Goal: Information Seeking & Learning: Learn about a topic

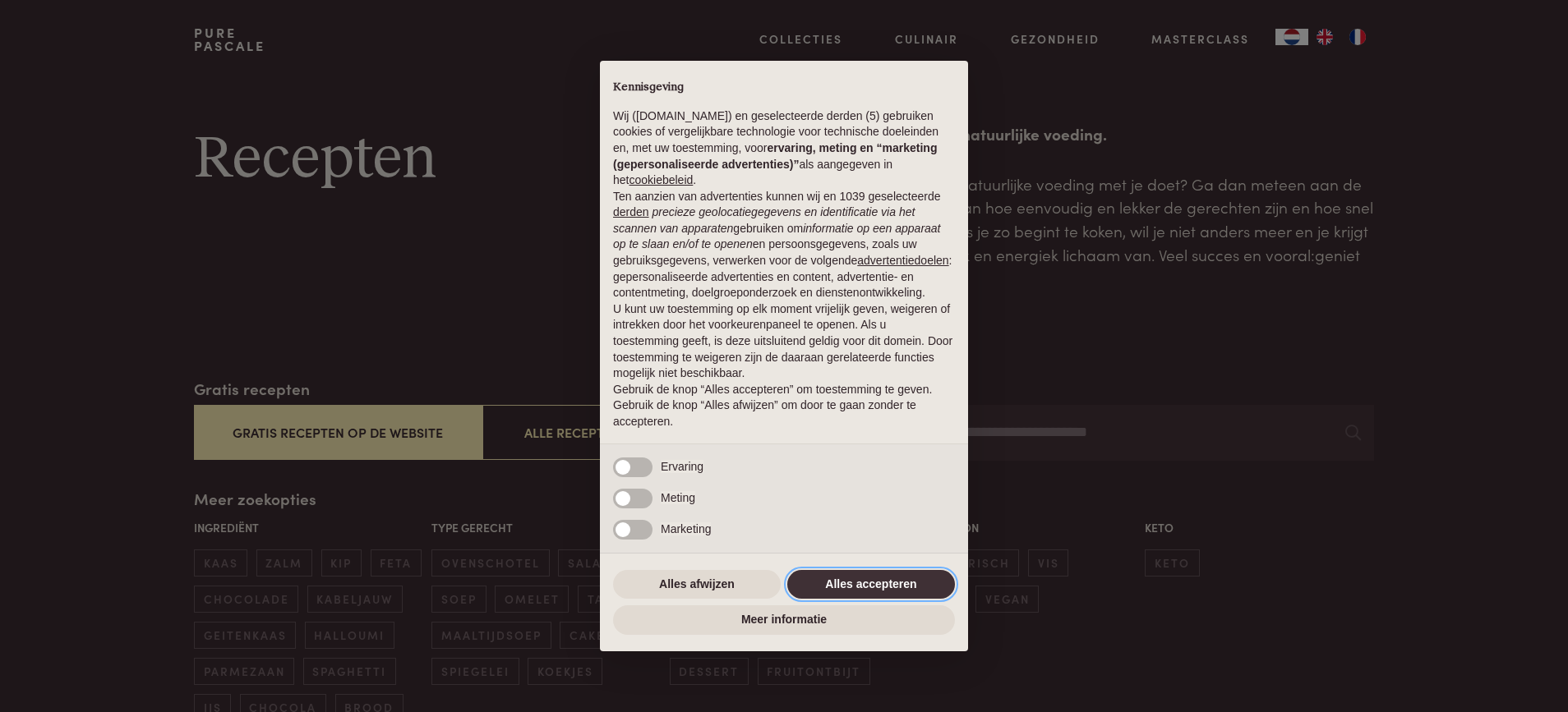
click at [822, 578] on button "Alles accepteren" at bounding box center [871, 584] width 168 height 30
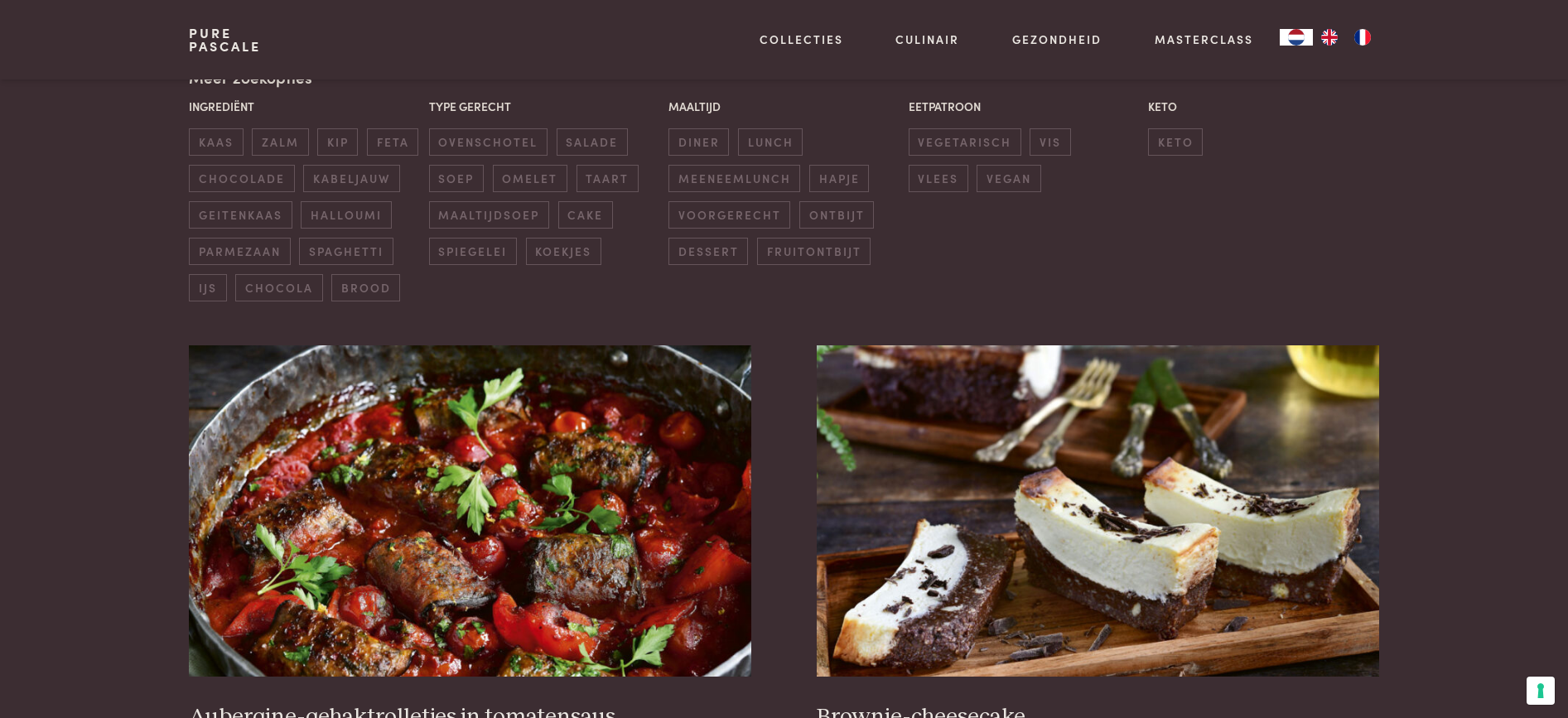
scroll to position [166, 0]
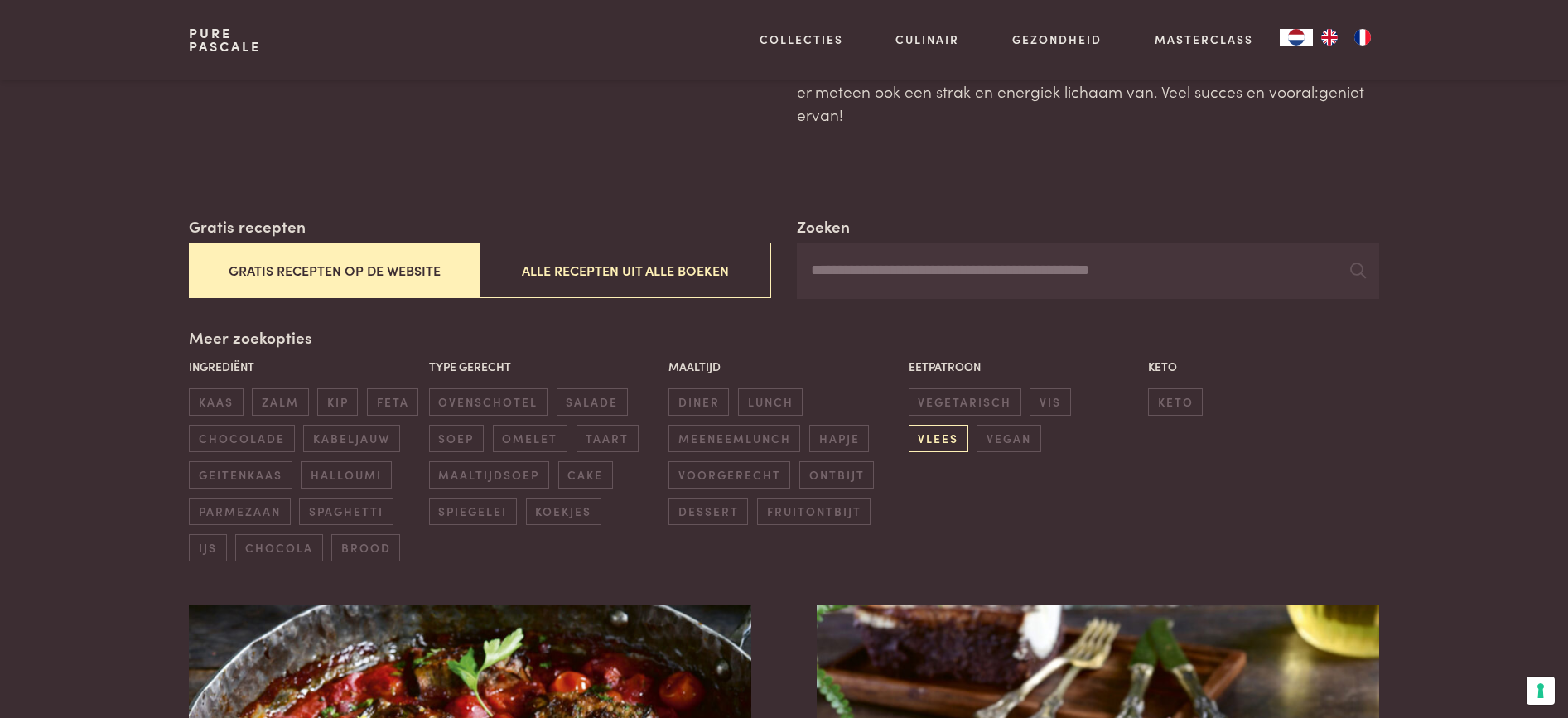
click at [969, 425] on span "vlees" at bounding box center [939, 438] width 60 height 27
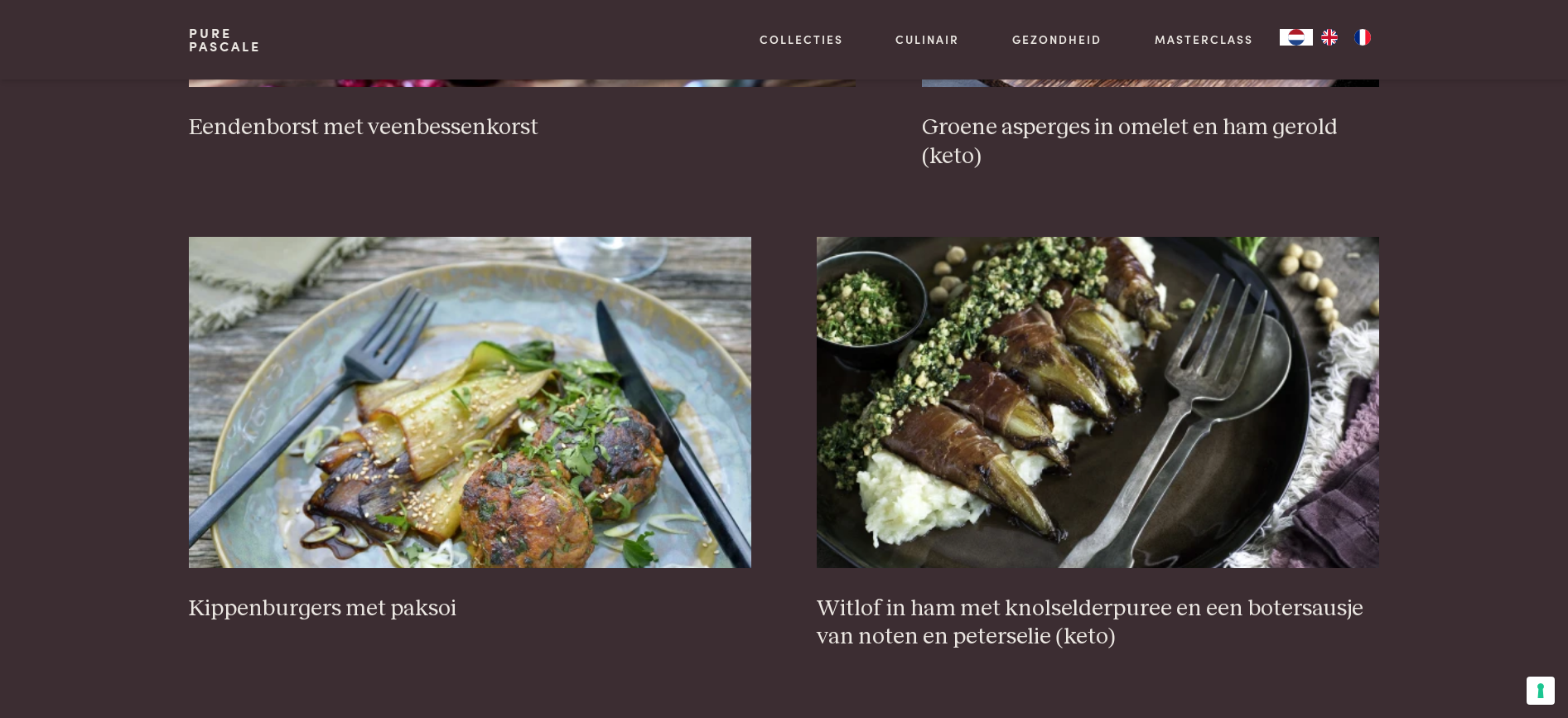
scroll to position [1954, 0]
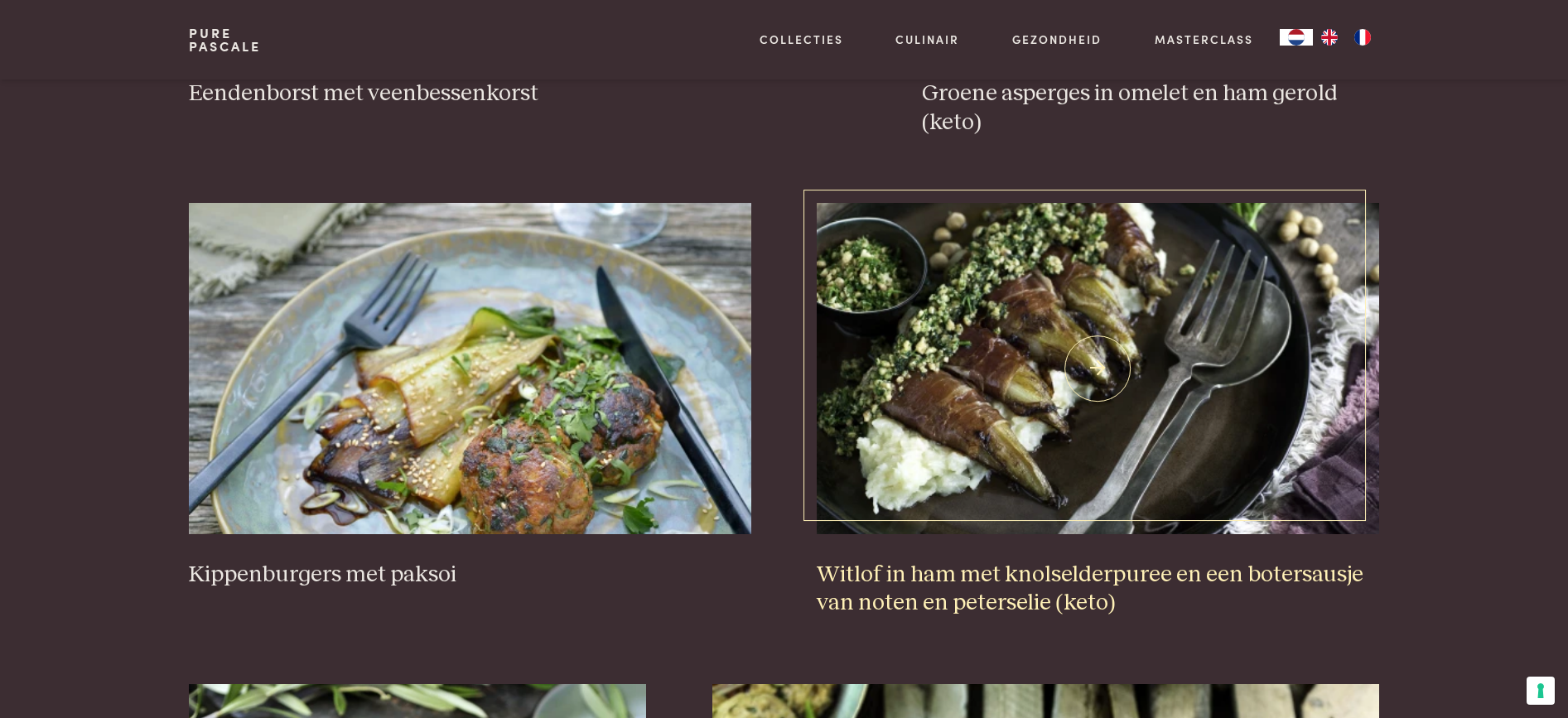
click at [933, 605] on h3 "Witlof in ham met knolselderpuree en een botersausje van noten en peterselie (k…" at bounding box center [1098, 589] width 562 height 57
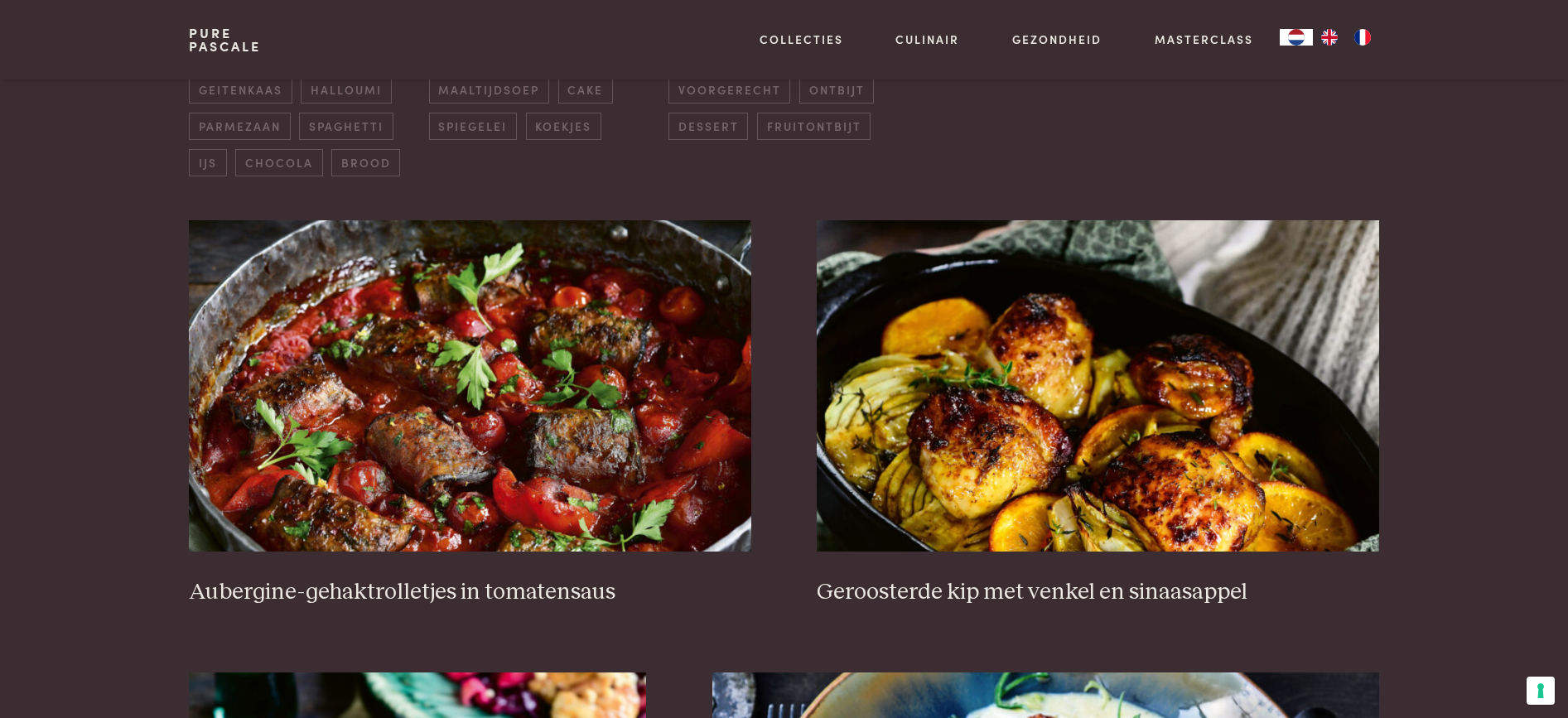
scroll to position [580, 0]
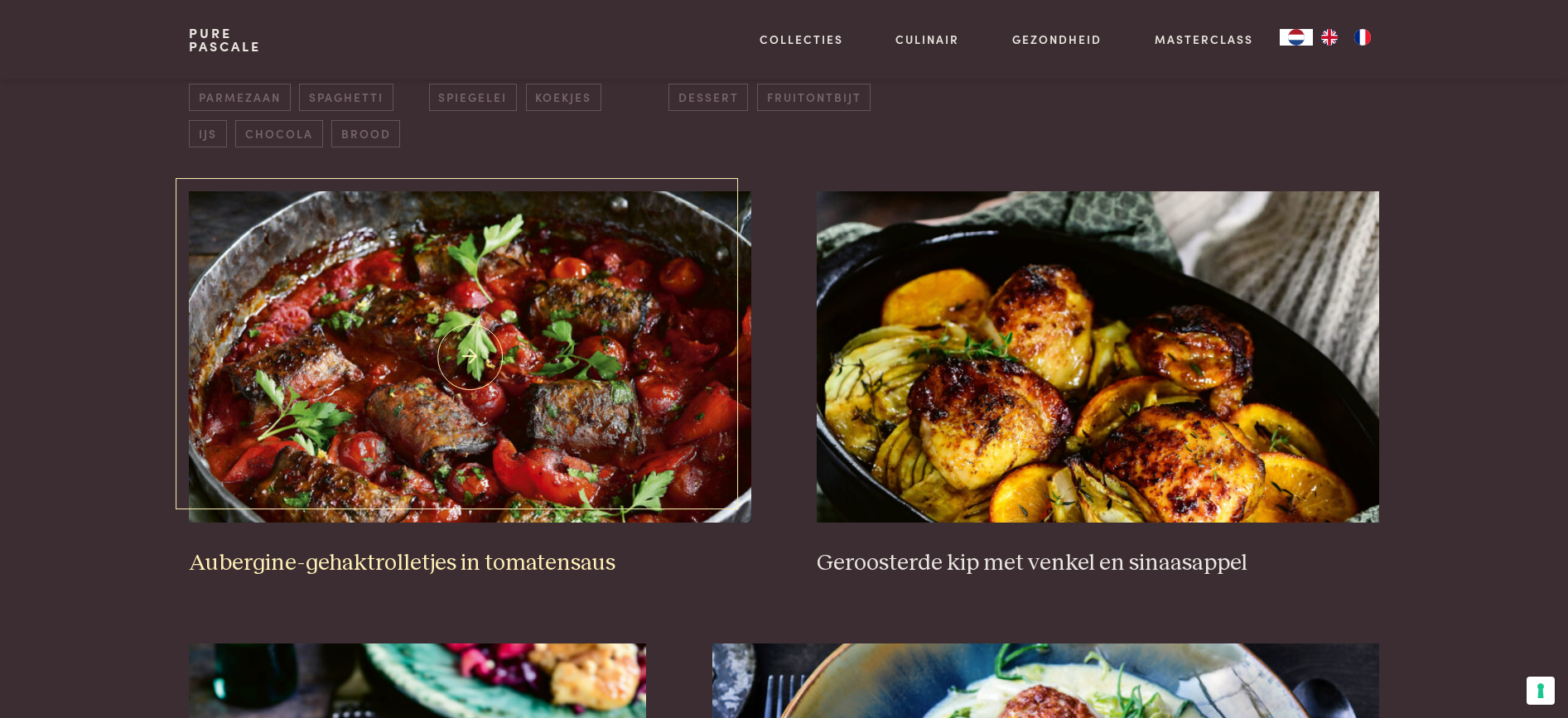
click at [511, 410] on img at bounding box center [469, 357] width 562 height 331
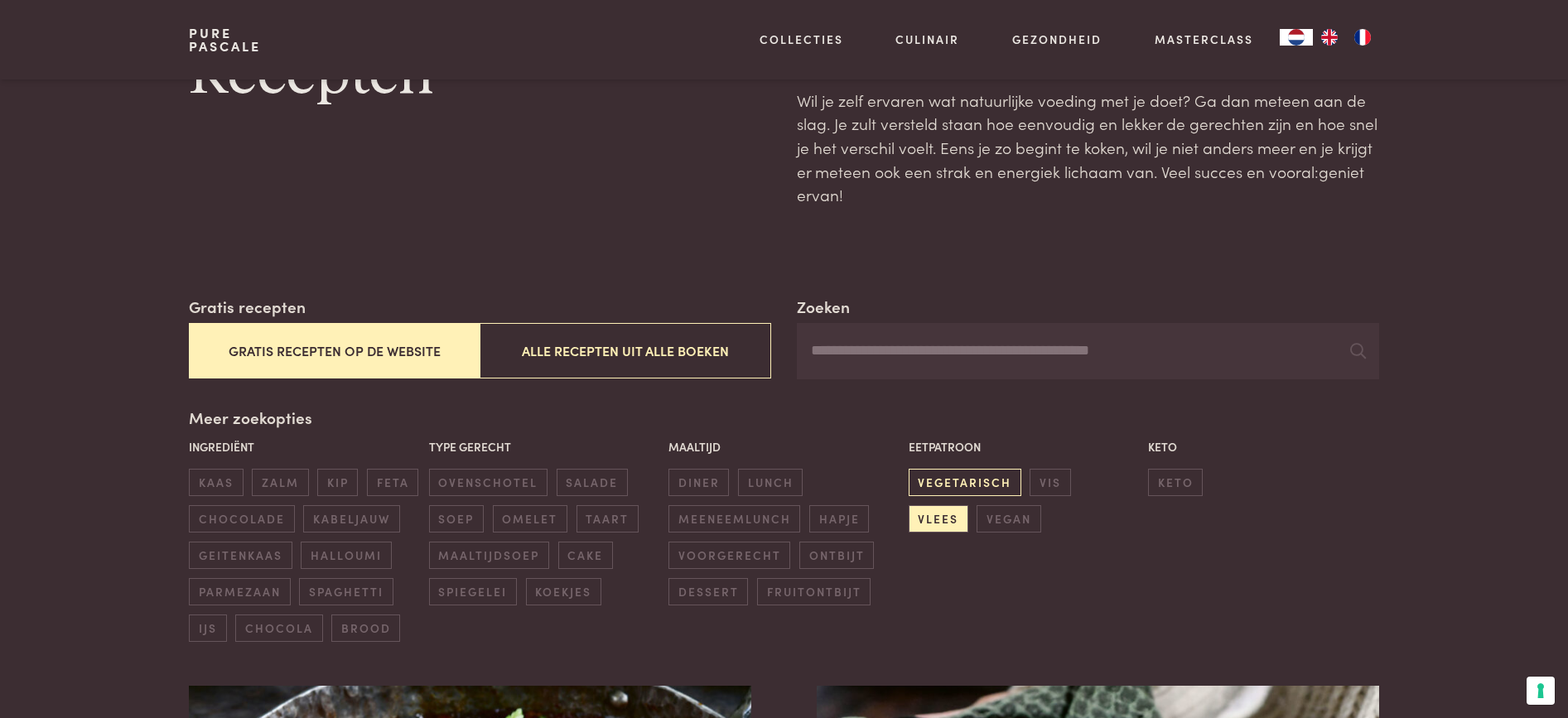
scroll to position [166, 0]
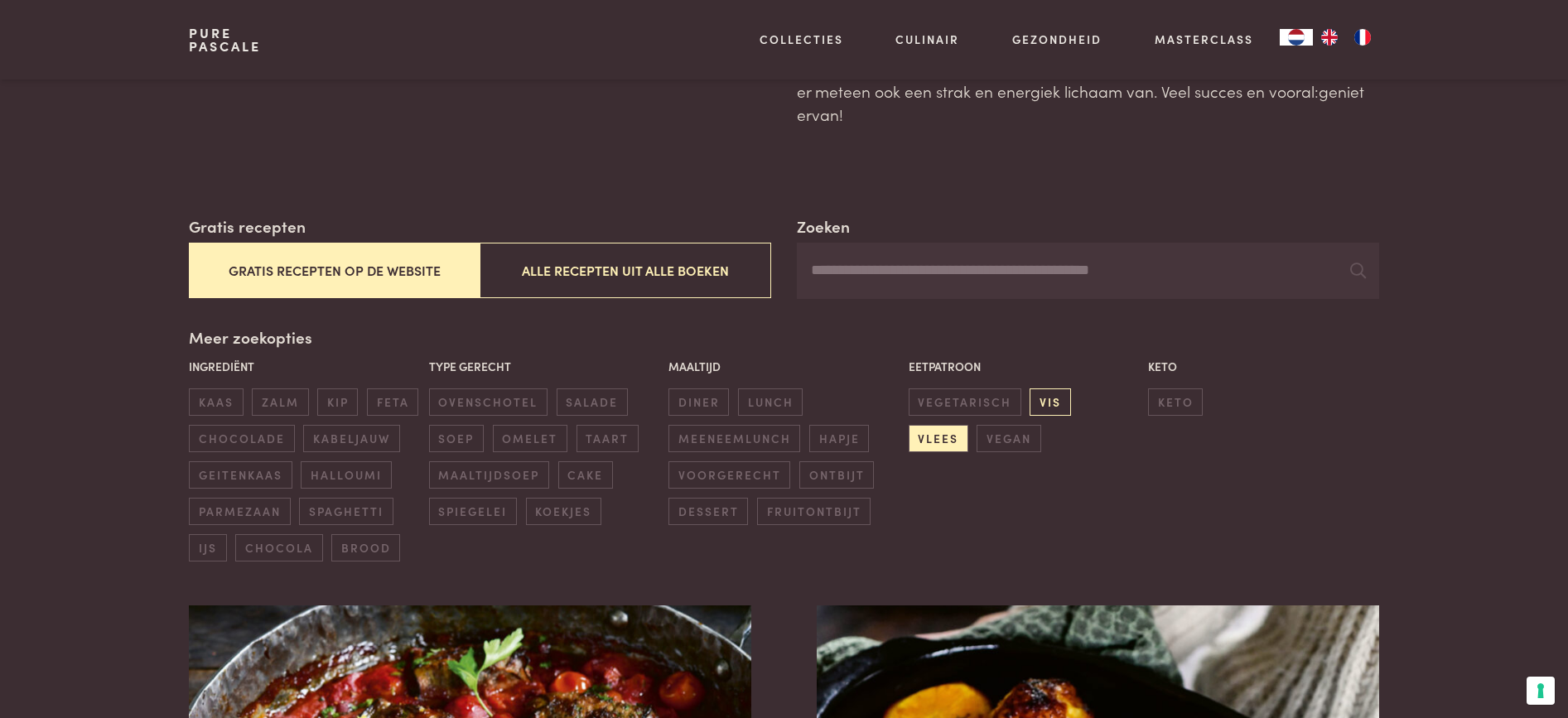
click at [1049, 405] on span "vis" at bounding box center [1050, 402] width 41 height 27
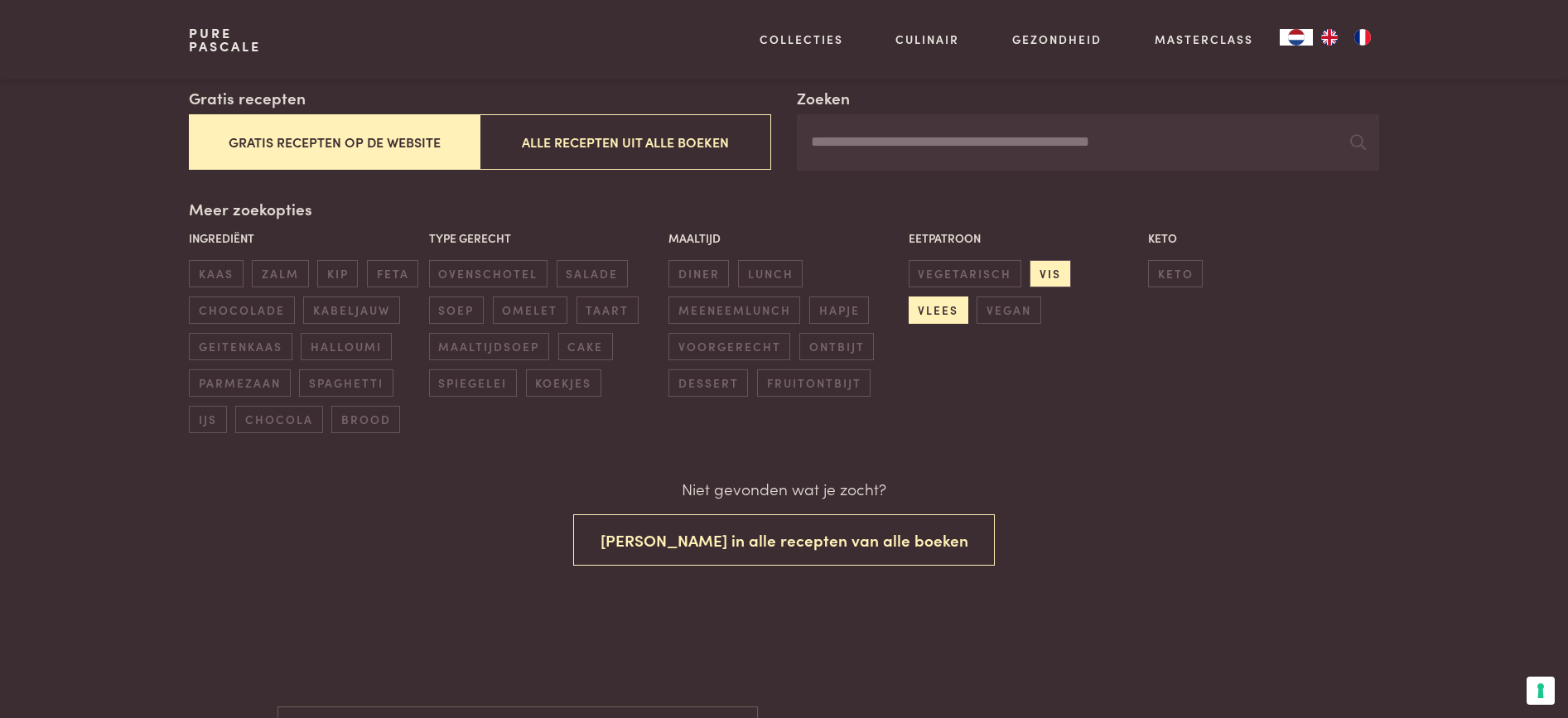
click at [969, 297] on span "vlees" at bounding box center [939, 310] width 60 height 27
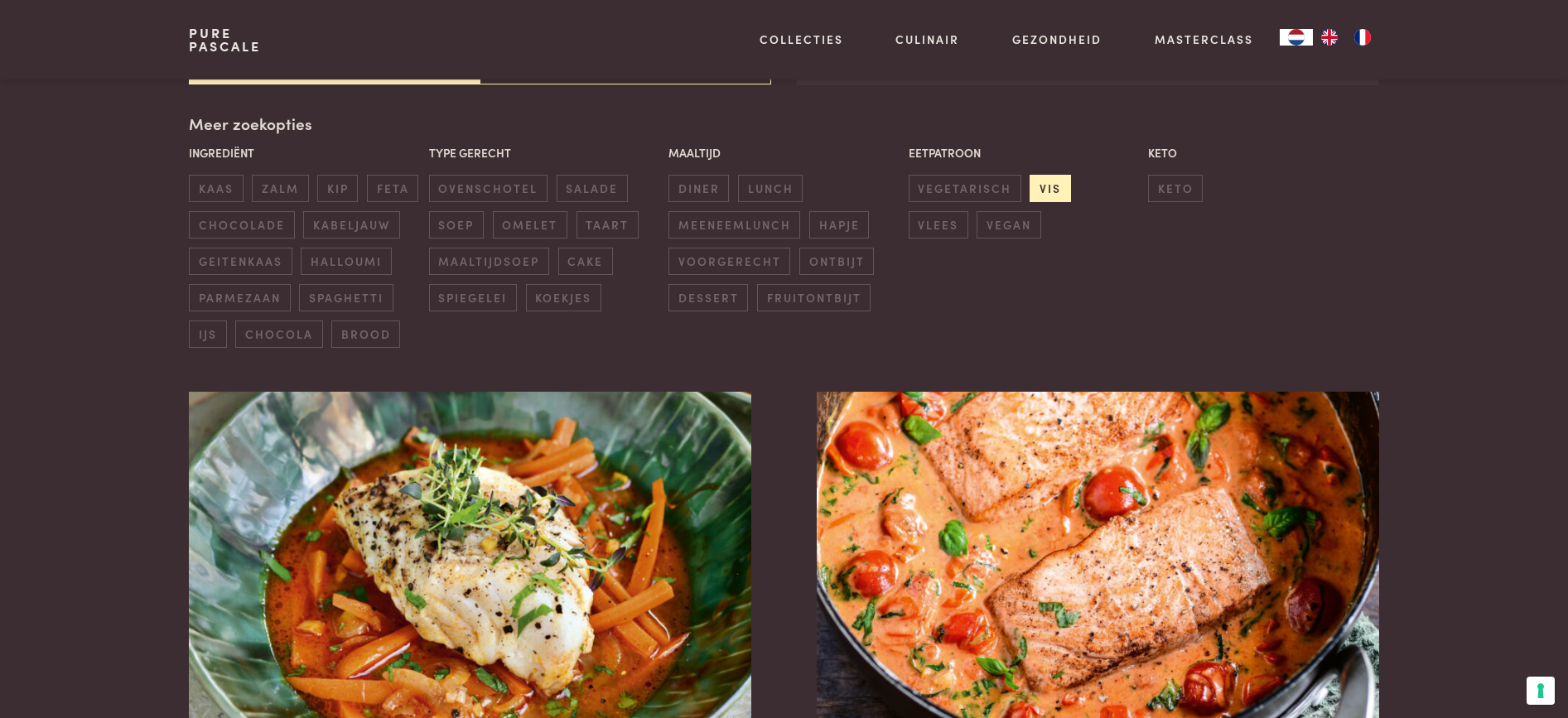
scroll to position [380, 0]
click at [1051, 189] on span "vis" at bounding box center [1050, 188] width 41 height 27
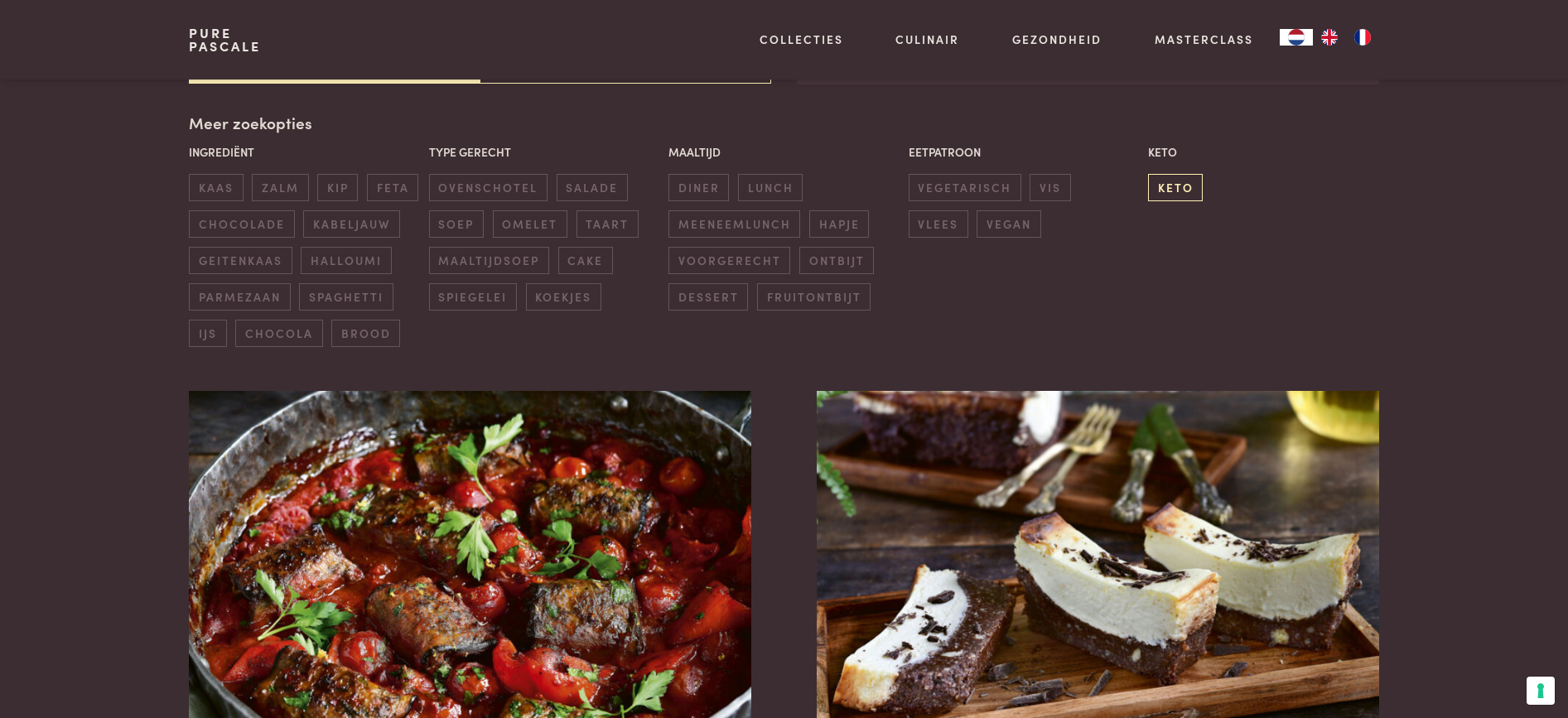
click at [1171, 182] on span "keto" at bounding box center [1176, 188] width 54 height 27
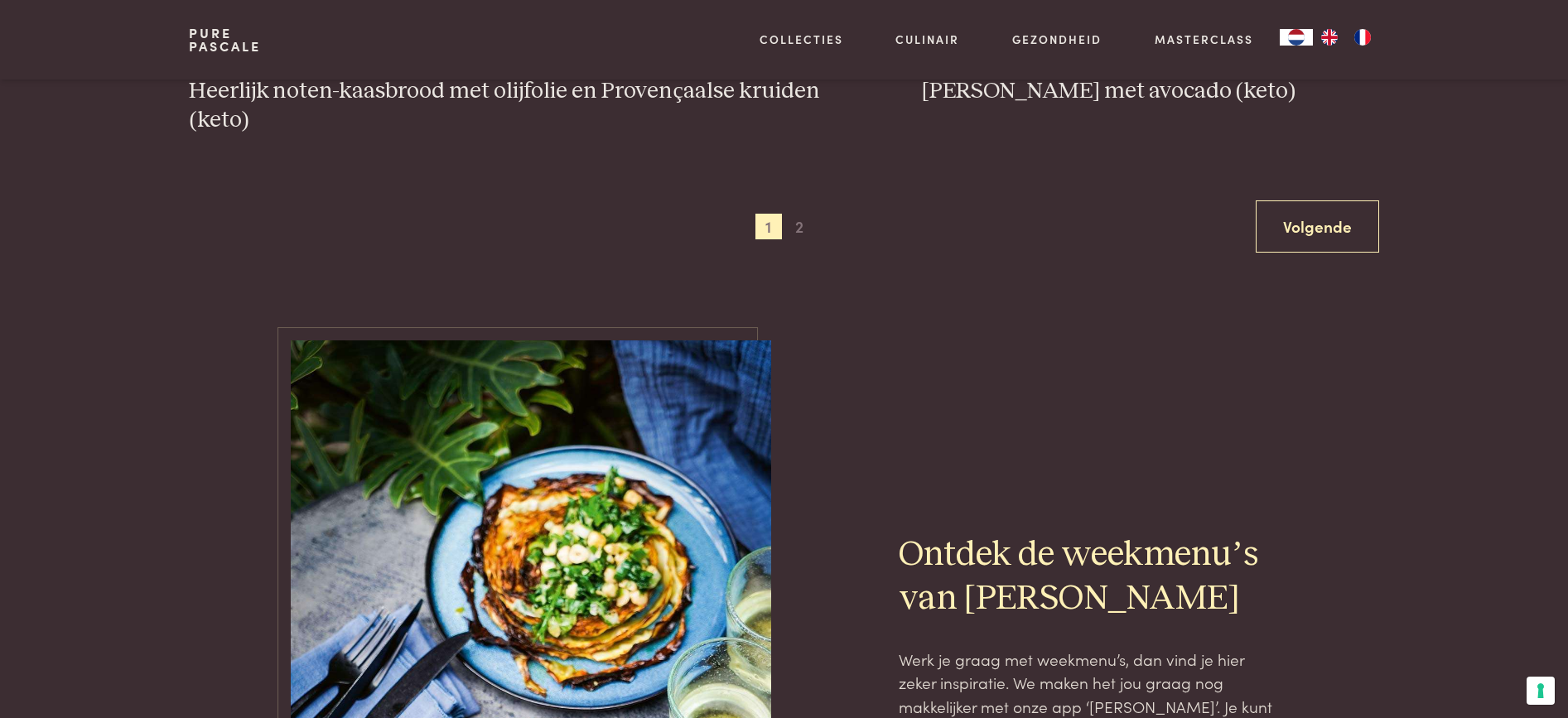
scroll to position [3527, 0]
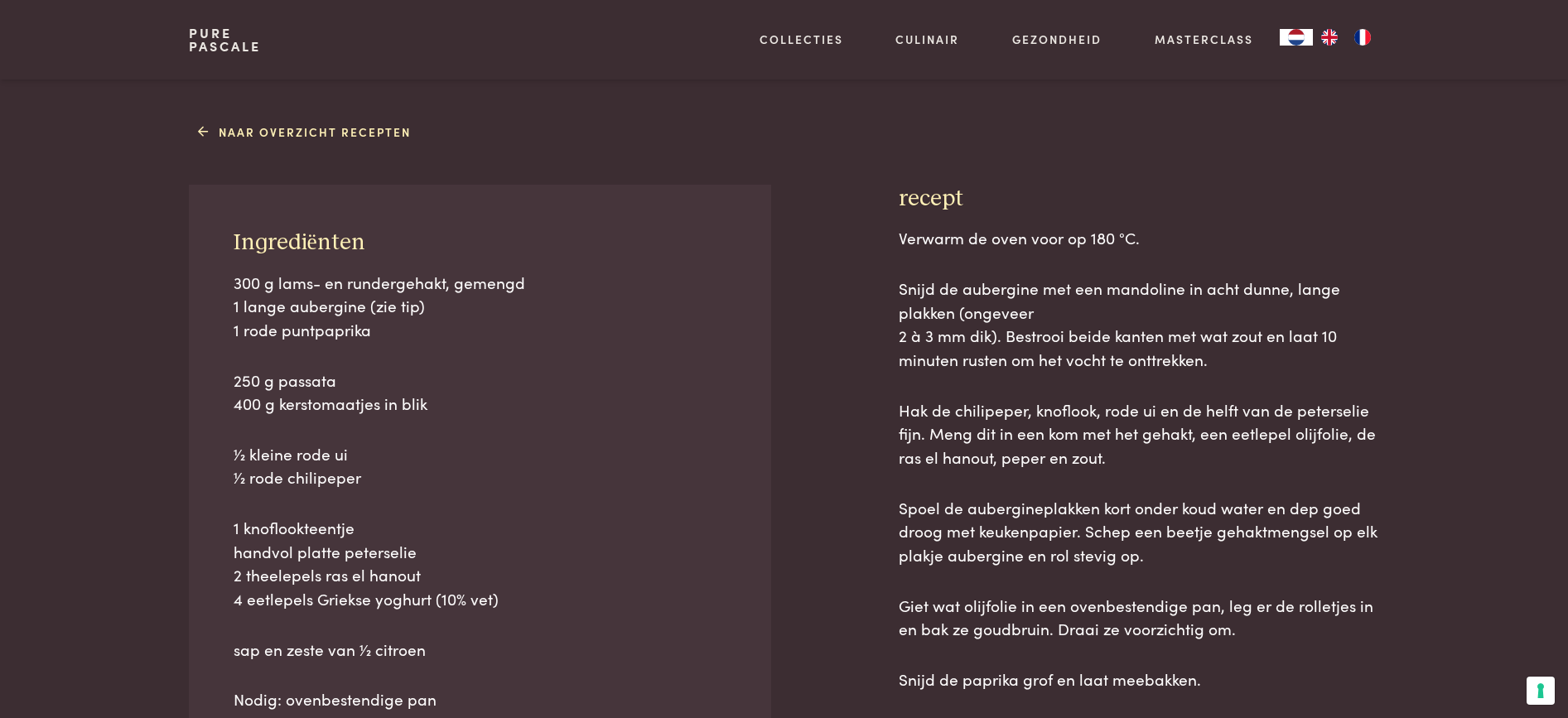
scroll to position [663, 0]
